Goal: Navigation & Orientation: Understand site structure

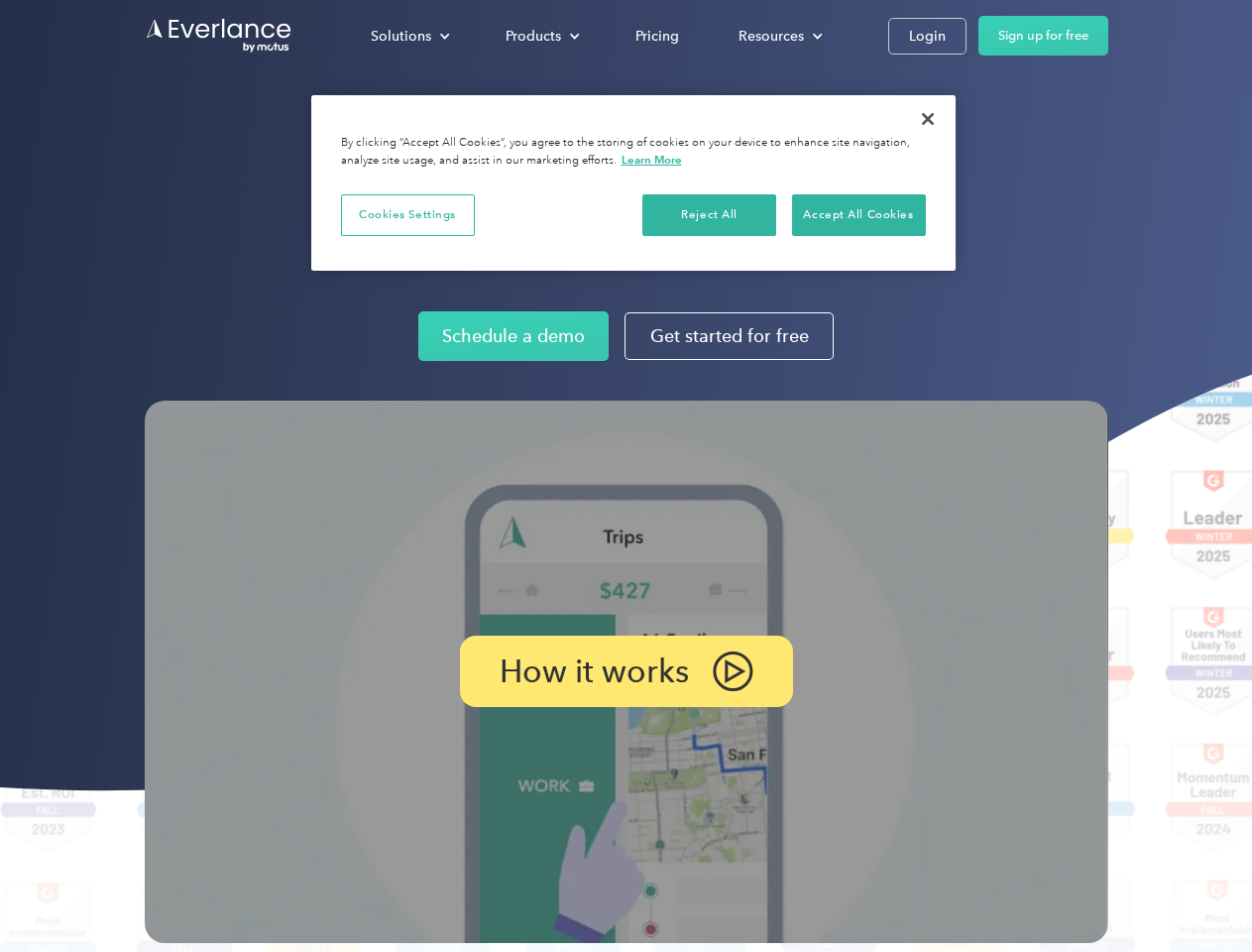
click at [626, 476] on img at bounding box center [626, 671] width 964 height 543
click at [409, 36] on div "Solutions" at bounding box center [400, 36] width 61 height 25
click at [541, 36] on div "Products" at bounding box center [534, 36] width 56 height 25
click at [779, 36] on div "Resources" at bounding box center [772, 36] width 66 height 25
click at [626, 671] on p "How it works" at bounding box center [595, 671] width 189 height 24
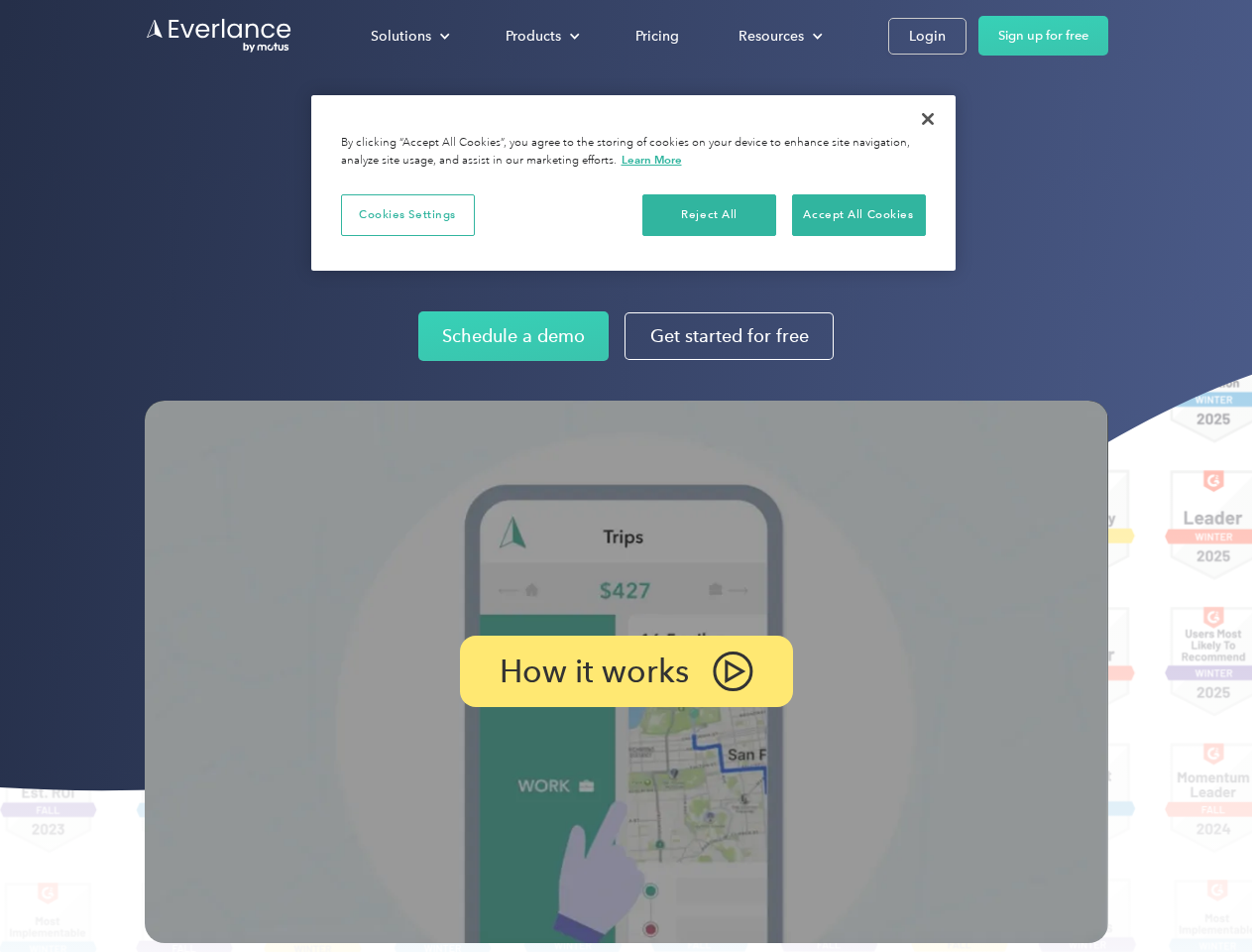
click at [407, 214] on button "Cookies Settings" at bounding box center [407, 215] width 133 height 42
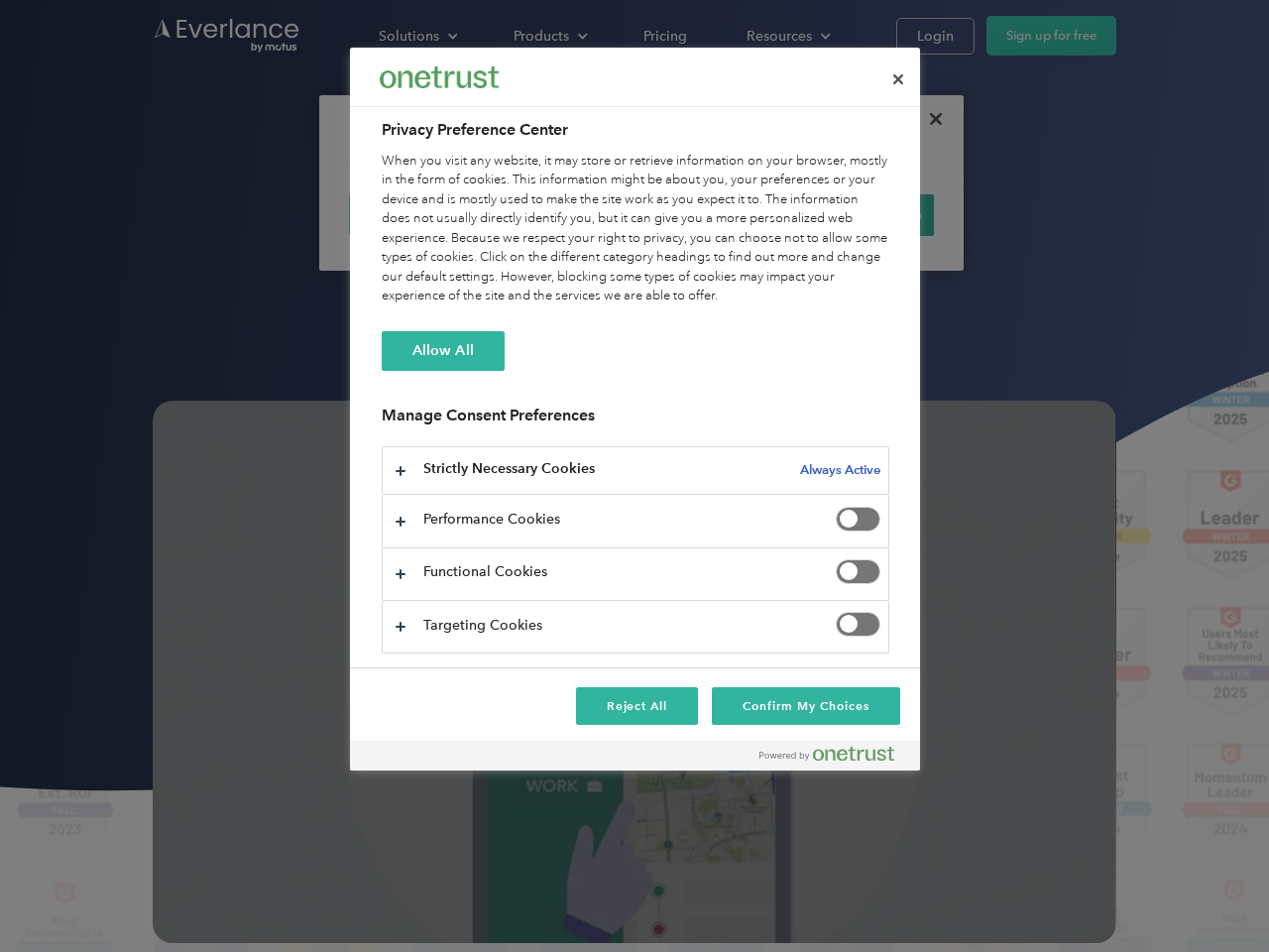
click at [710, 214] on div "When you visit any website, it may store or retrieve information on your browse…" at bounding box center [635, 228] width 508 height 154
click at [859, 214] on div "When you visit any website, it may store or retrieve information on your browse…" at bounding box center [635, 228] width 508 height 154
click at [928, 119] on div at bounding box center [634, 476] width 1269 height 952
